Goal: Task Accomplishment & Management: Manage account settings

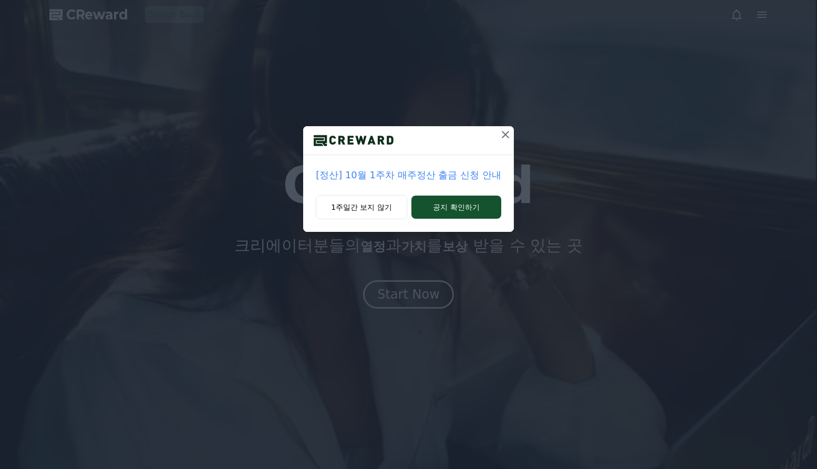
click at [509, 134] on icon at bounding box center [505, 134] width 13 height 13
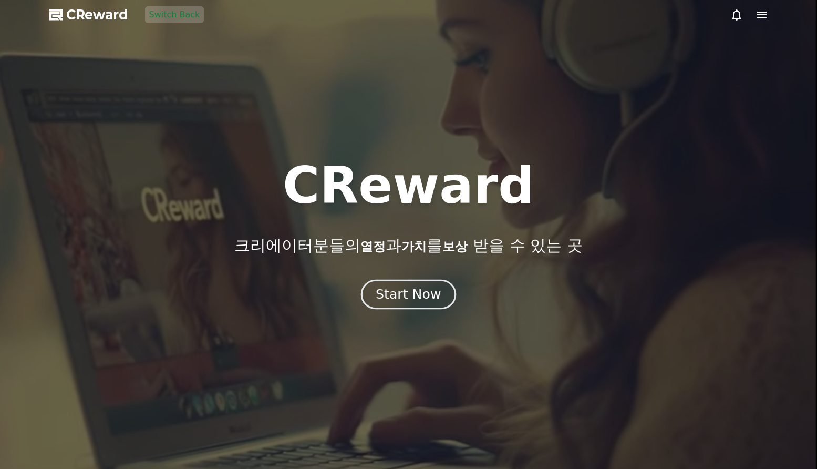
click at [412, 290] on div "Start Now" at bounding box center [408, 294] width 65 height 18
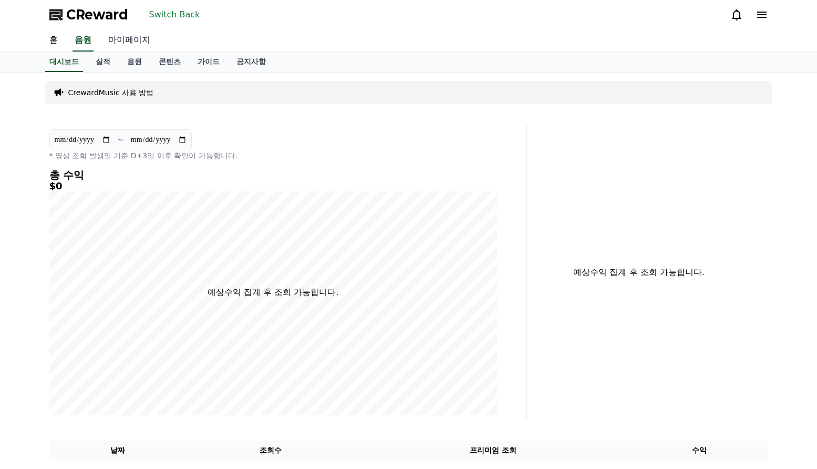
click at [131, 37] on link "마이페이지" at bounding box center [129, 40] width 59 height 22
select select "**********"
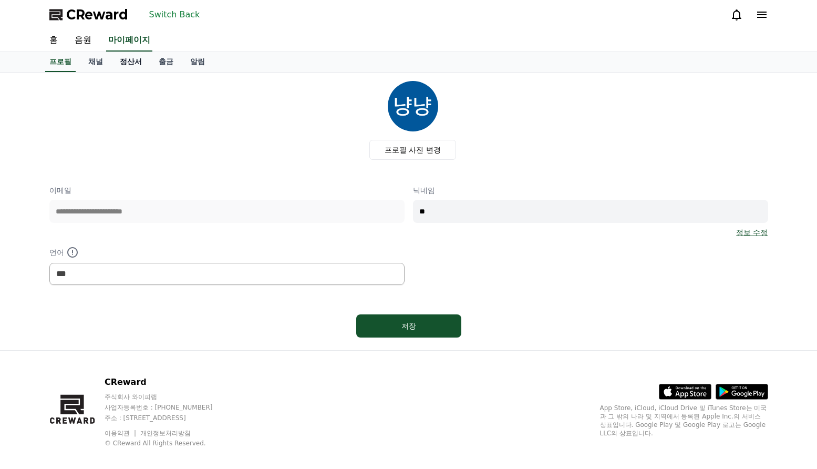
click at [123, 61] on link "정산서" at bounding box center [130, 62] width 39 height 20
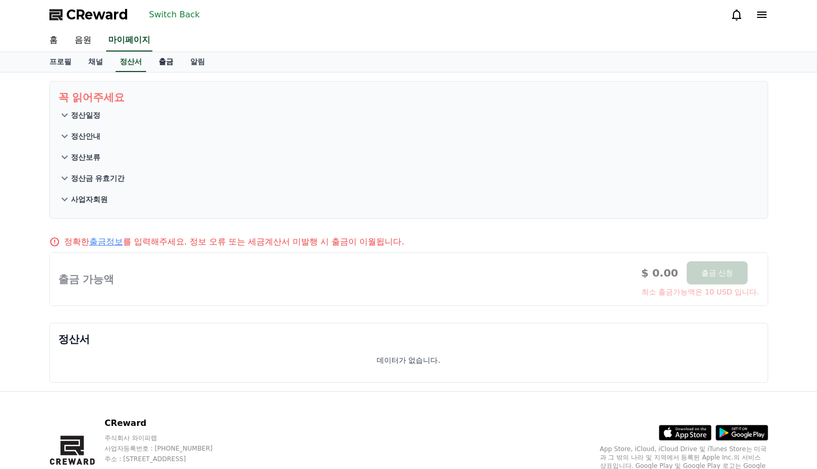
click at [158, 67] on link "출금" at bounding box center [166, 62] width 32 height 20
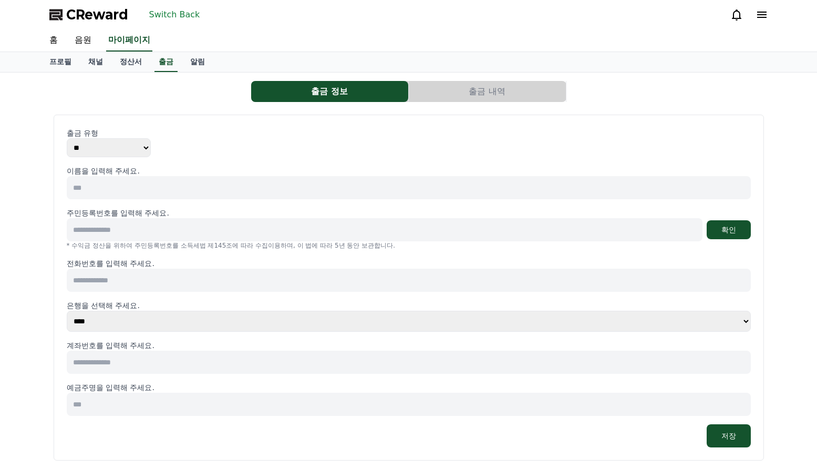
click at [175, 11] on button "Switch Back" at bounding box center [174, 14] width 59 height 17
